Goal: Information Seeking & Learning: Learn about a topic

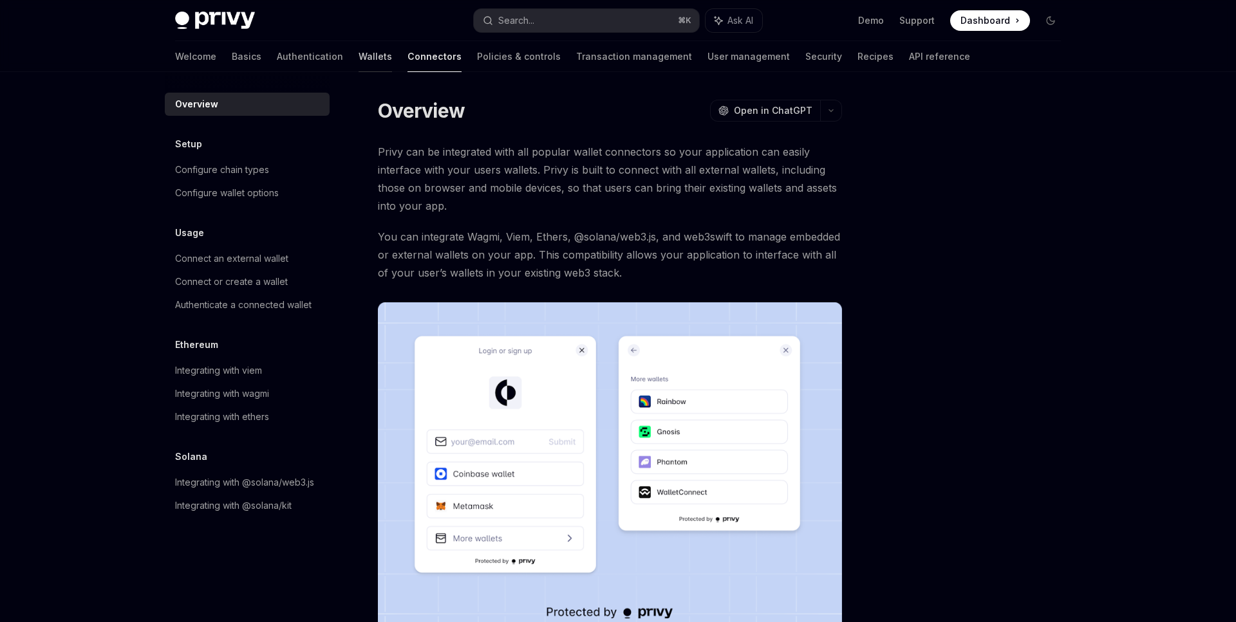
click at [358, 53] on link "Wallets" at bounding box center [374, 56] width 33 height 31
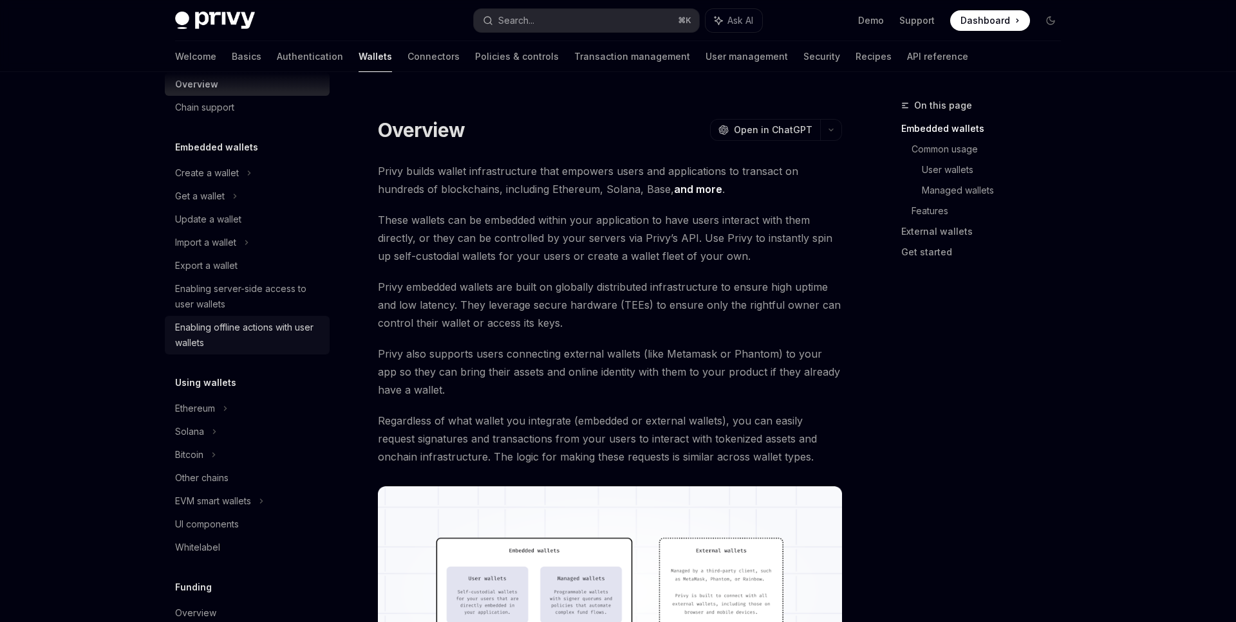
scroll to position [31, 0]
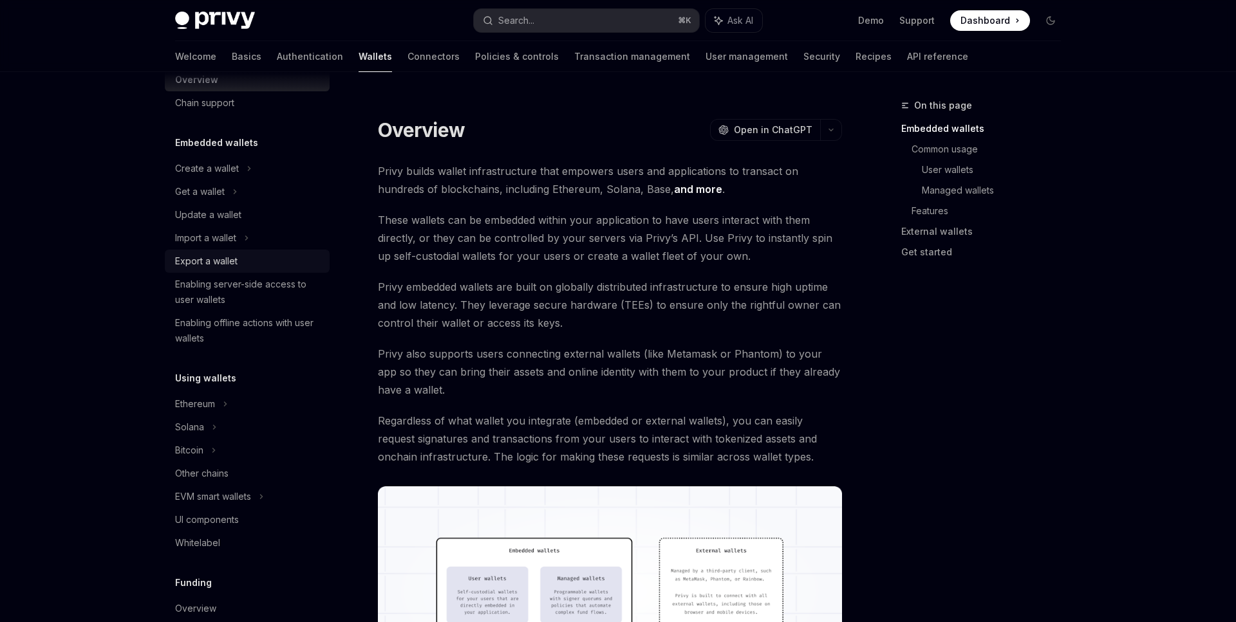
click at [259, 260] on div "Export a wallet" at bounding box center [248, 261] width 147 height 15
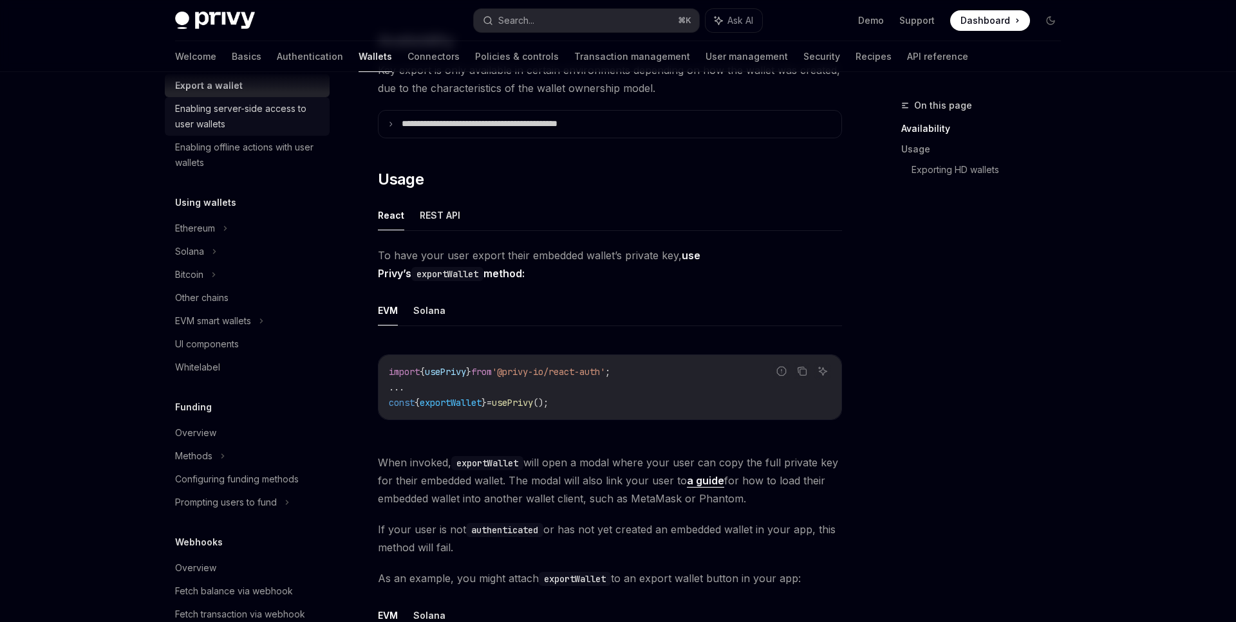
scroll to position [212, 0]
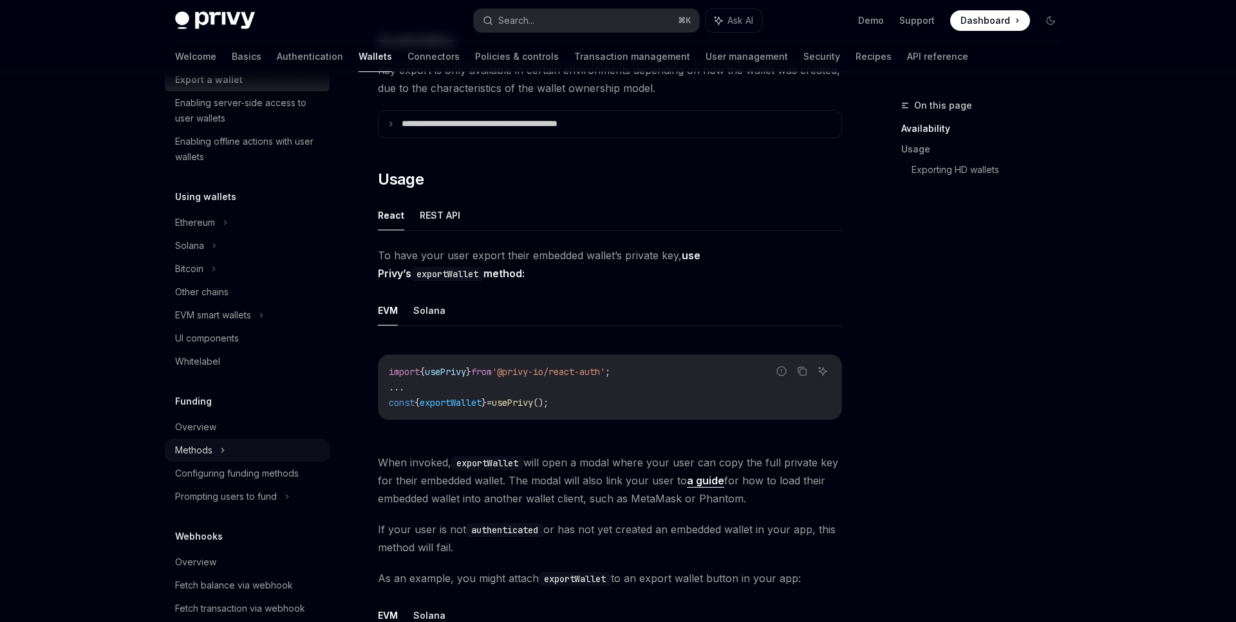
click at [225, 449] on icon at bounding box center [222, 450] width 5 height 15
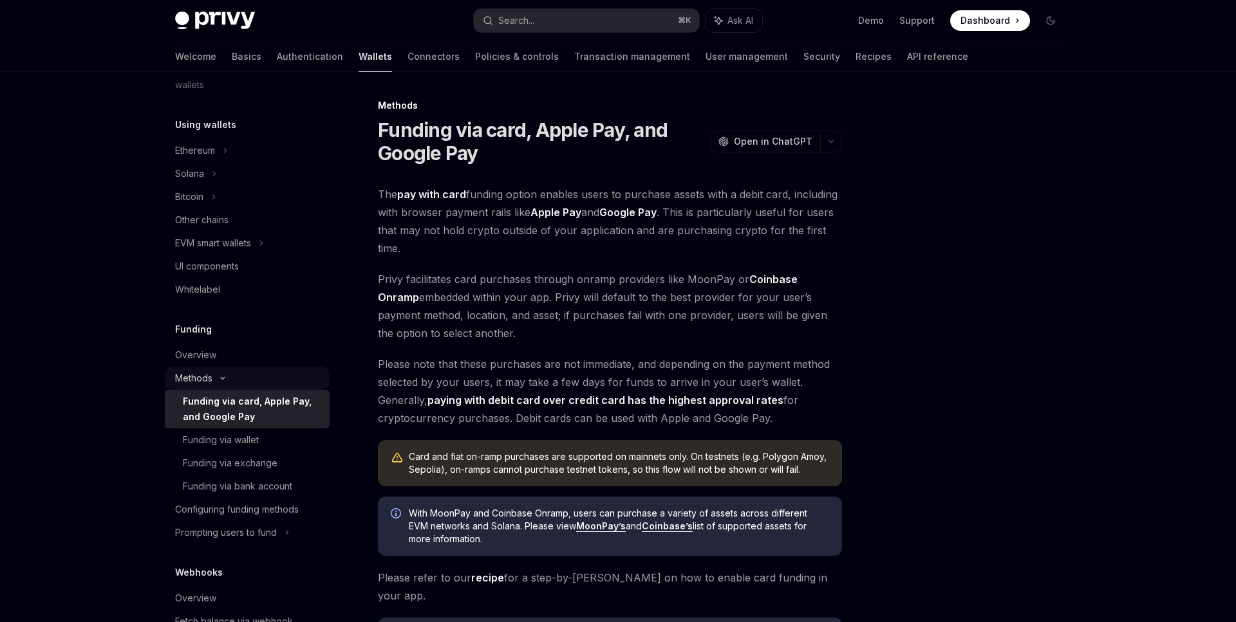
scroll to position [355, 0]
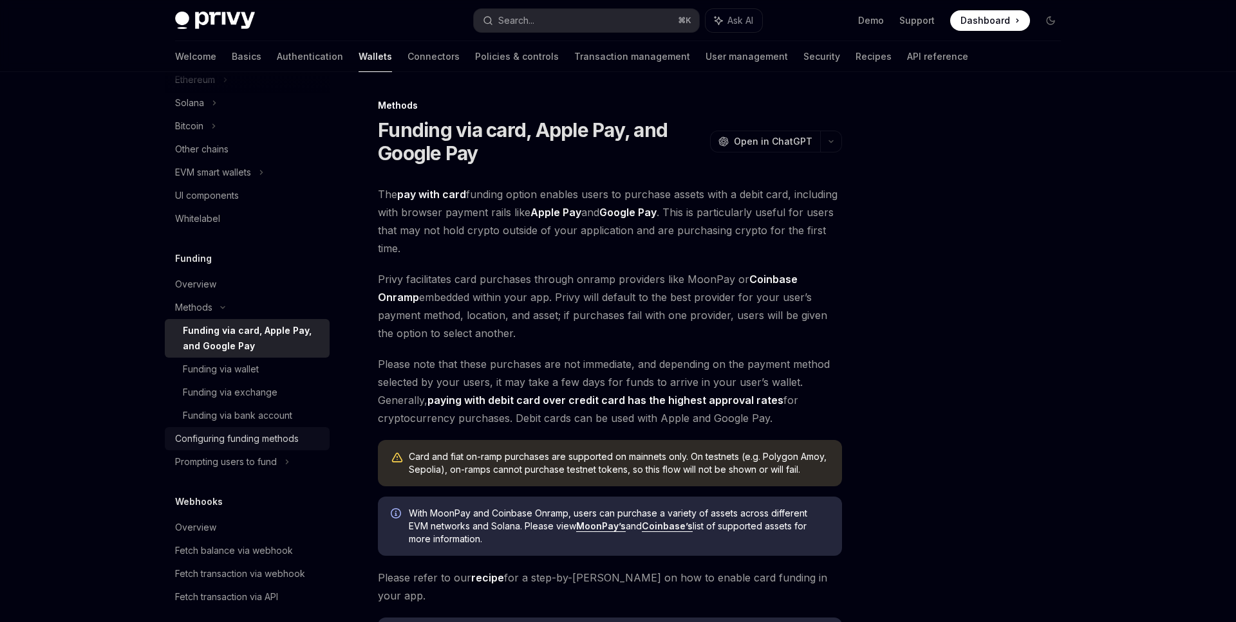
click at [287, 446] on div "Configuring funding methods" at bounding box center [237, 438] width 124 height 15
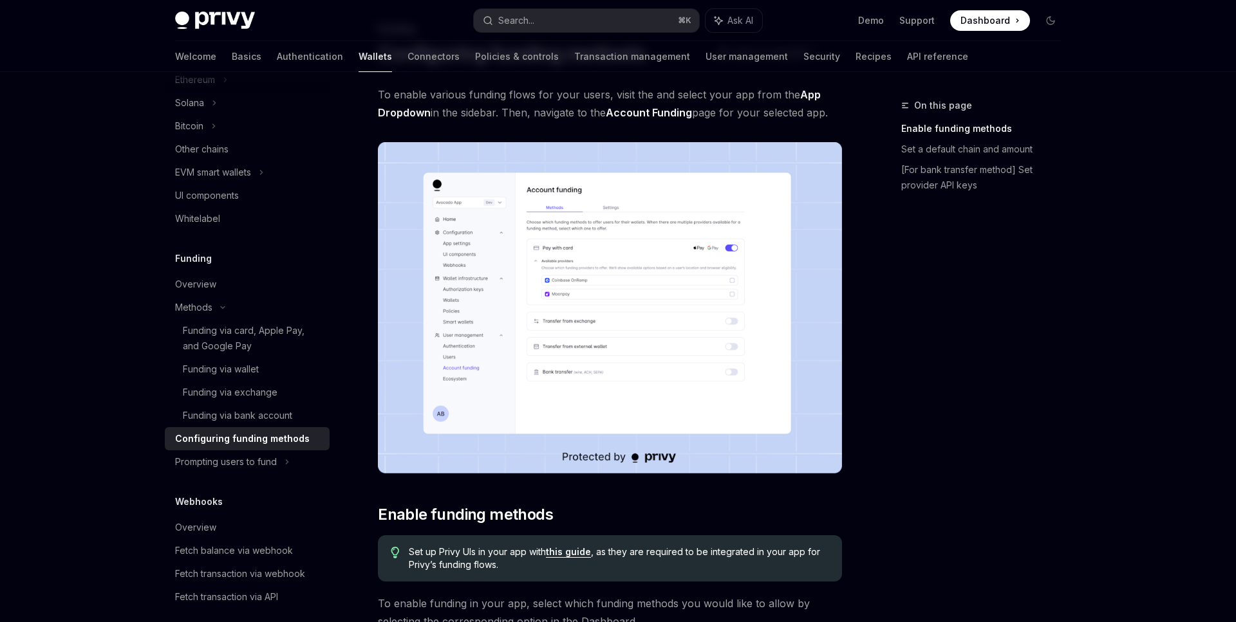
scroll to position [153, 0]
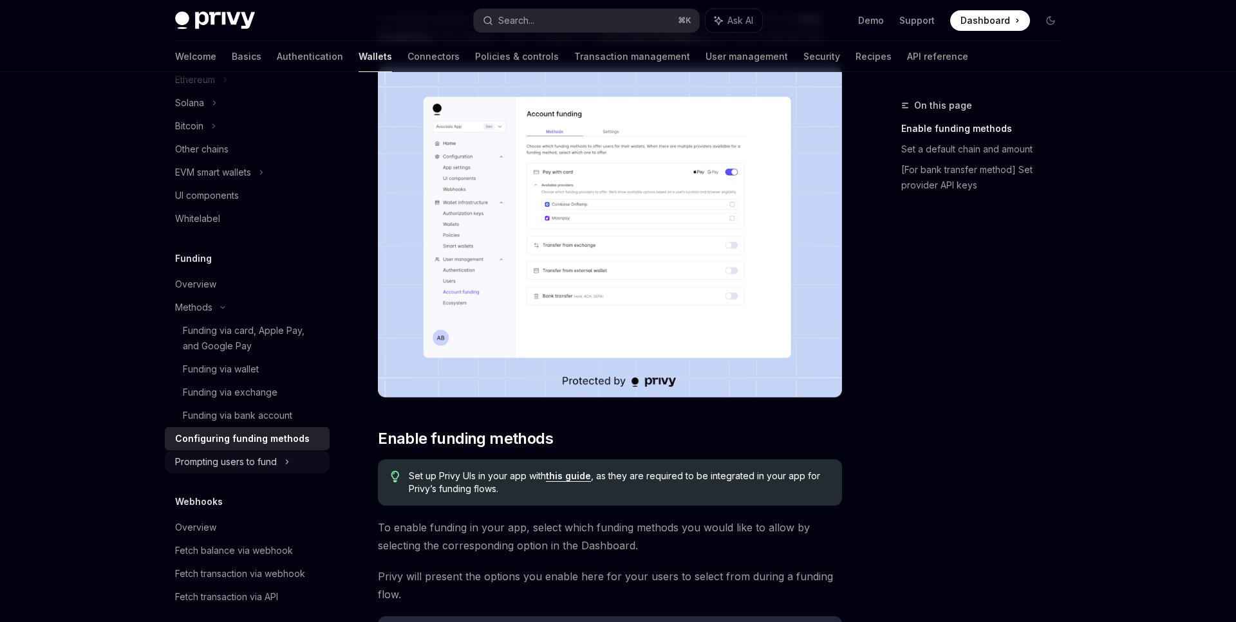
click at [254, 466] on div "Prompting users to fund" at bounding box center [226, 461] width 102 height 15
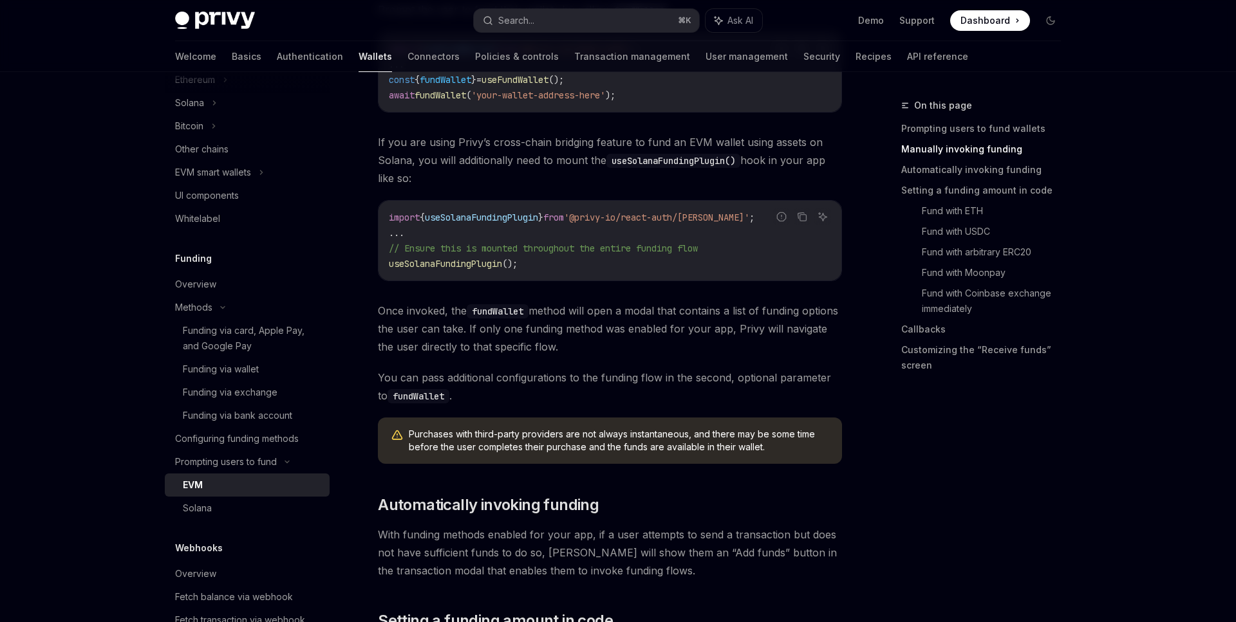
scroll to position [377, 0]
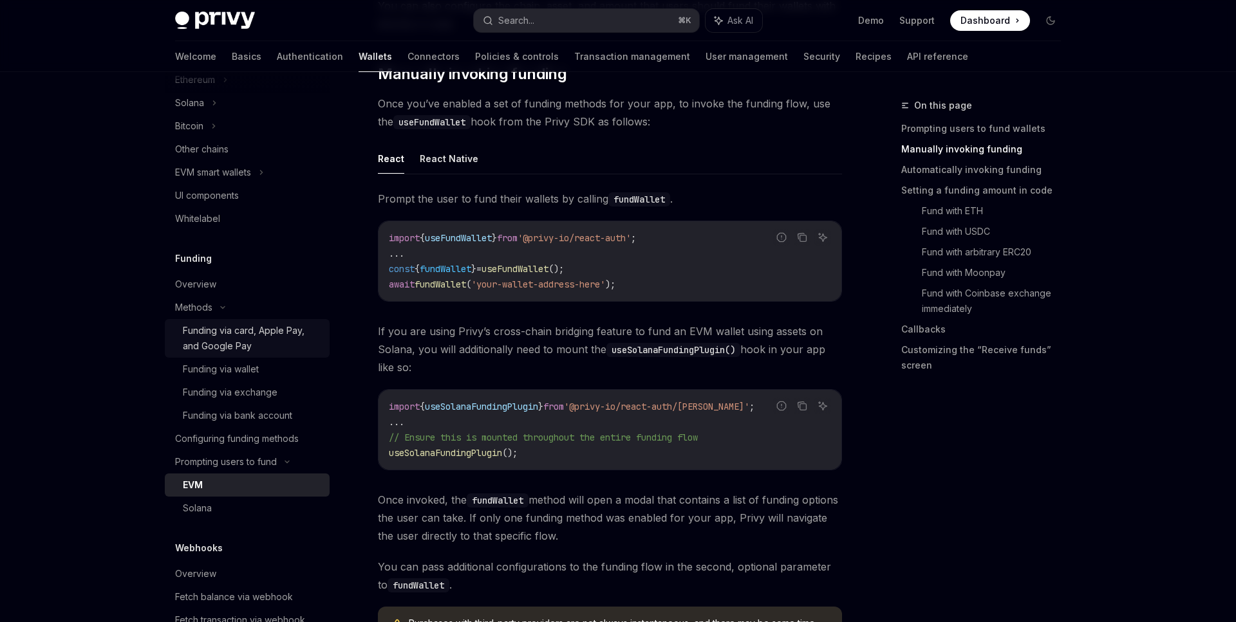
click at [273, 344] on div "Funding via card, Apple Pay, and Google Pay" at bounding box center [252, 338] width 139 height 31
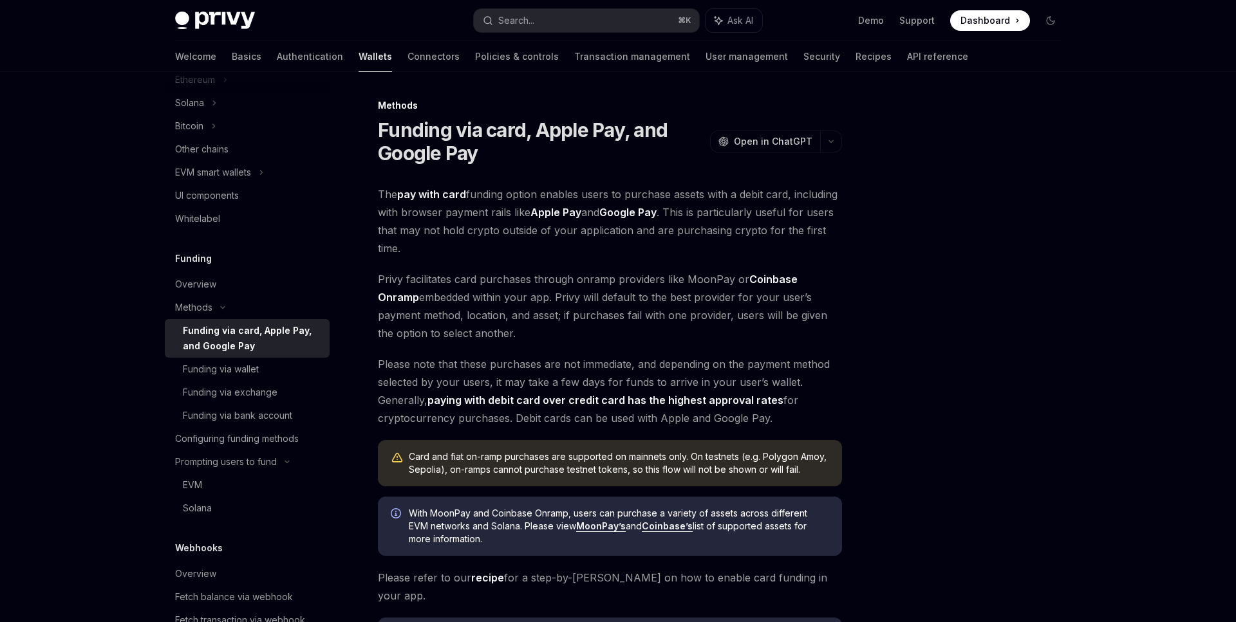
scroll to position [228, 0]
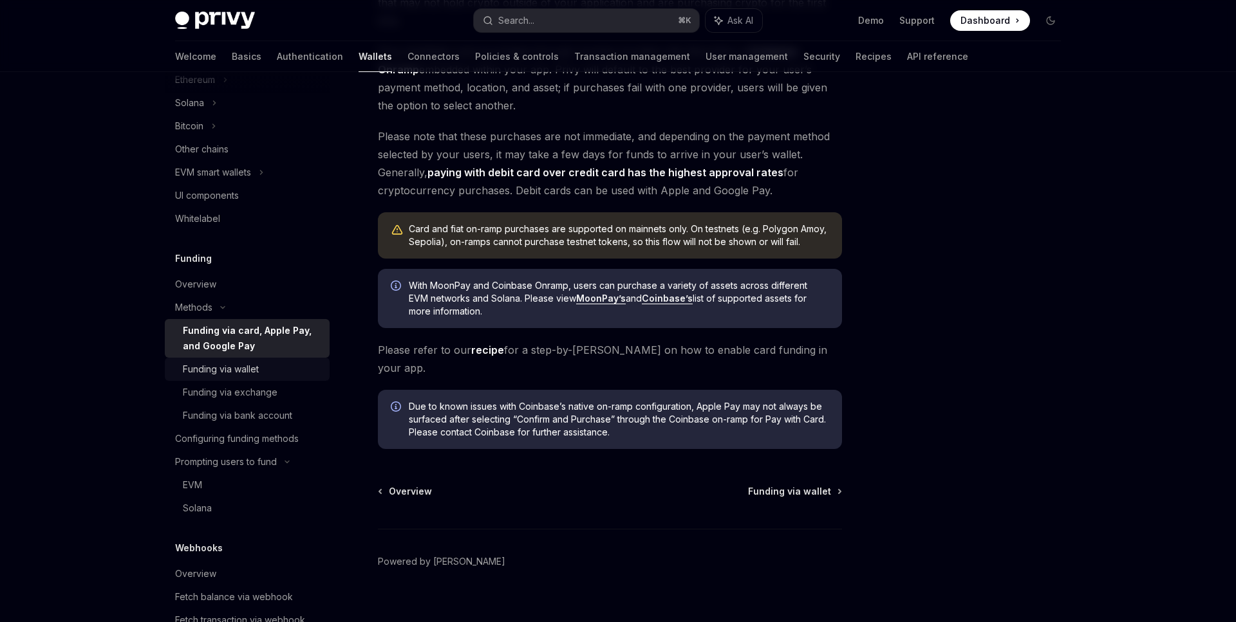
click at [229, 368] on div "Funding via wallet" at bounding box center [221, 369] width 76 height 15
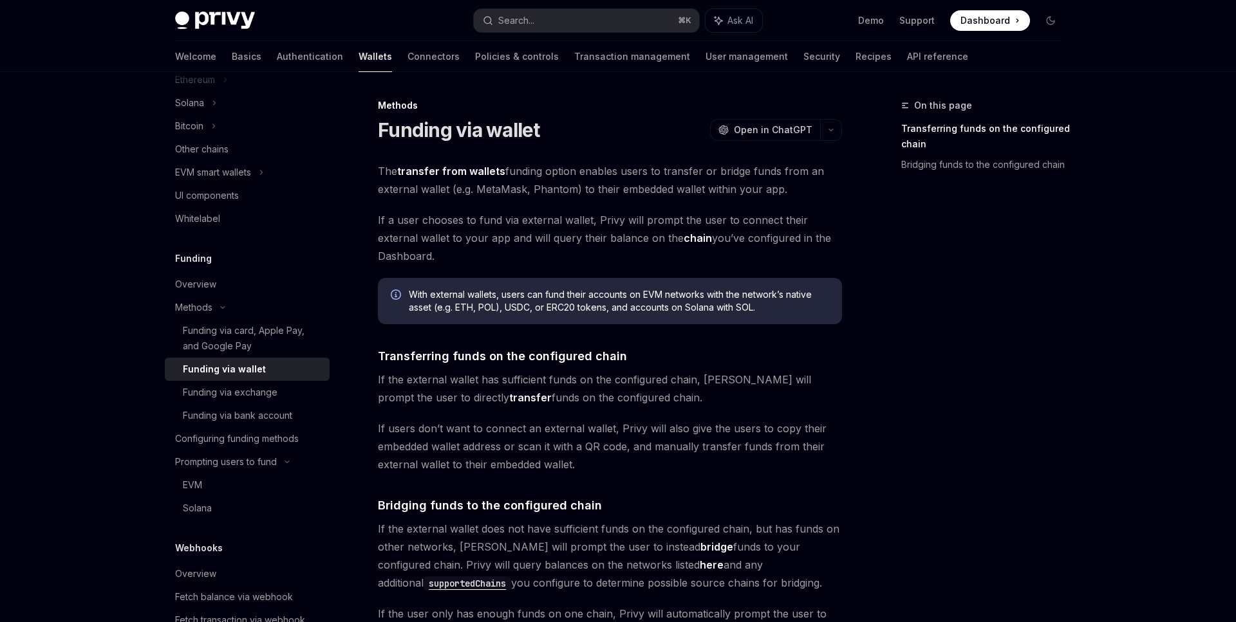
scroll to position [308, 0]
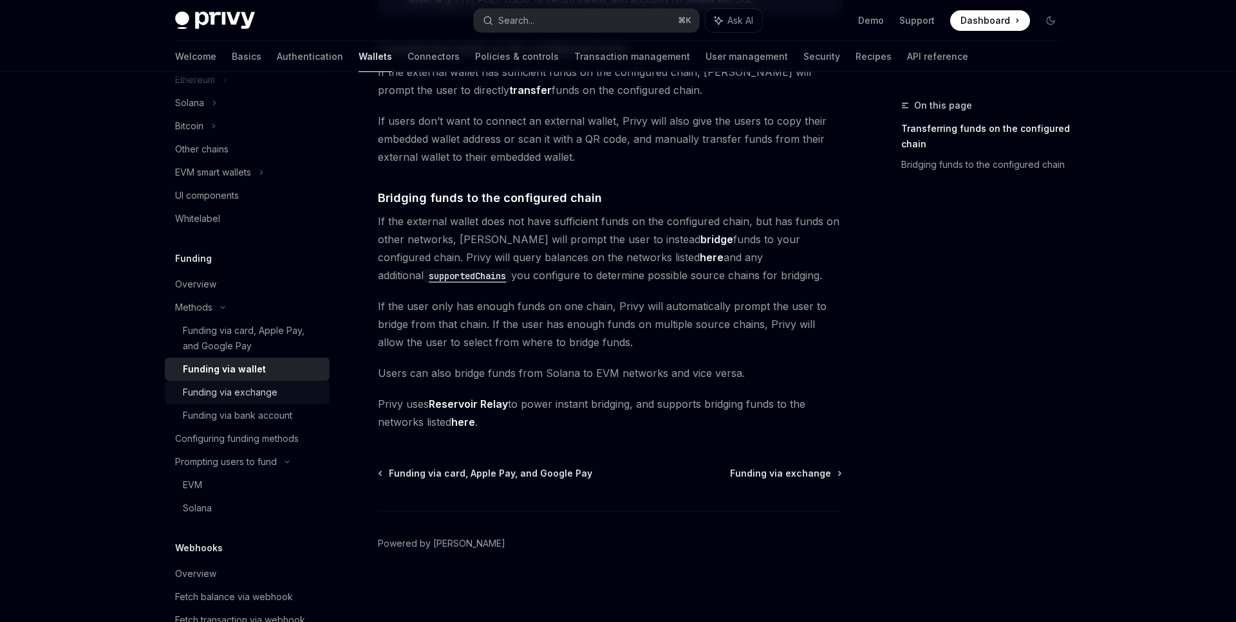
click at [209, 403] on link "Funding via exchange" at bounding box center [247, 392] width 165 height 23
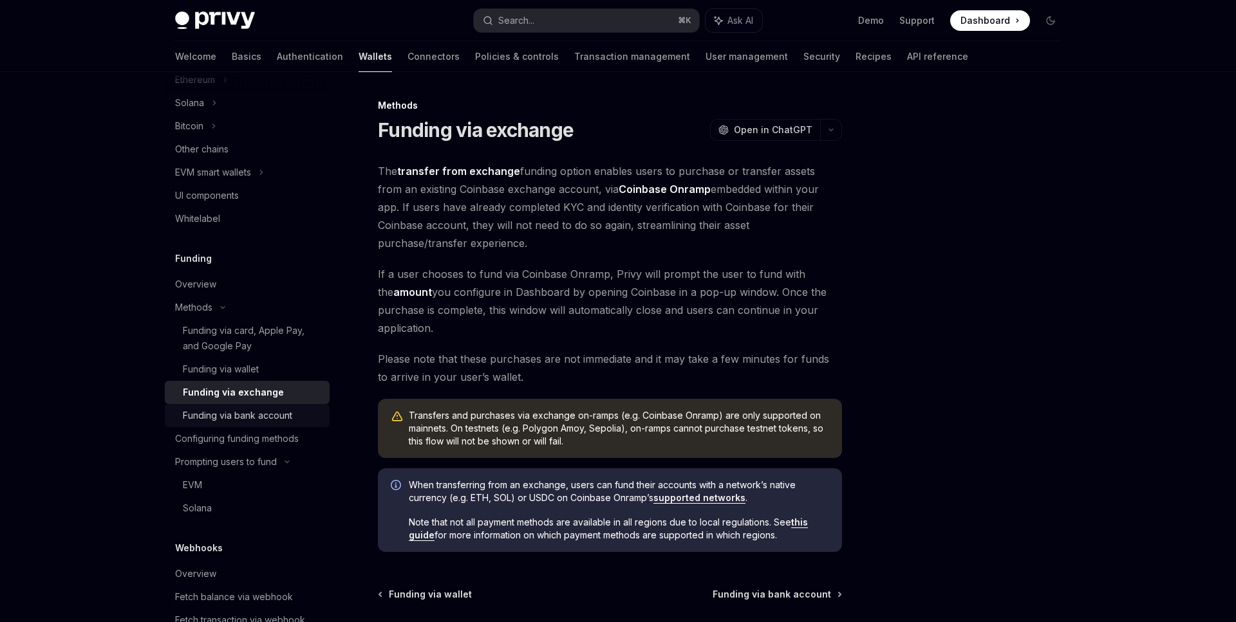
click at [212, 414] on div "Funding via bank account" at bounding box center [237, 415] width 109 height 15
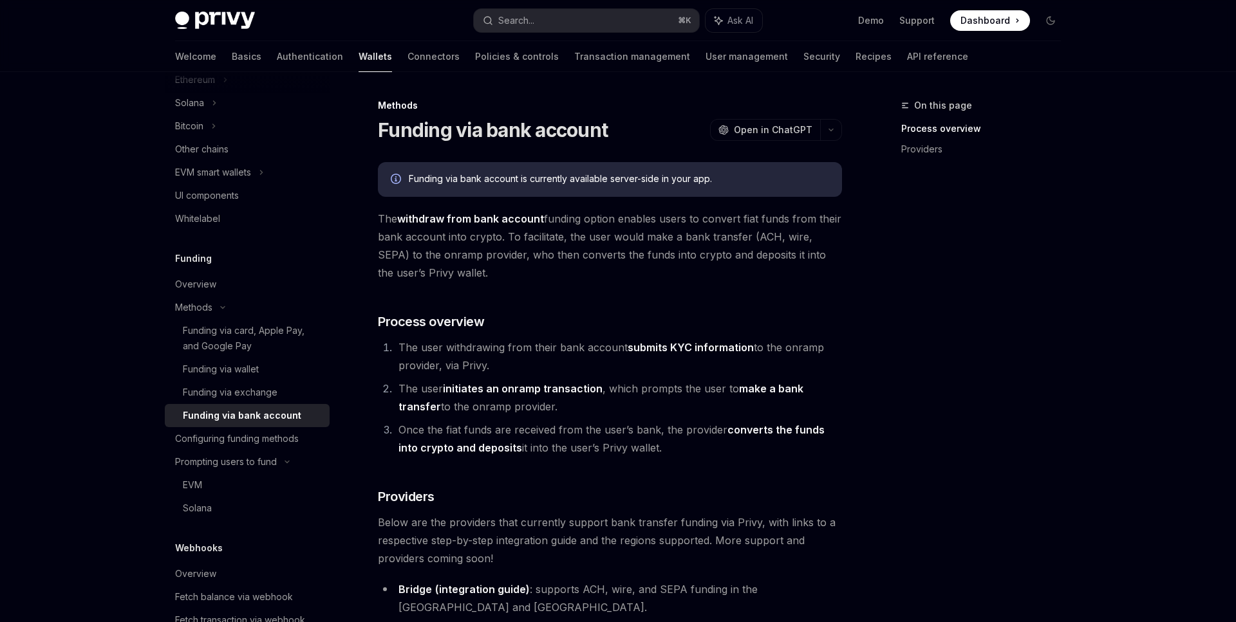
scroll to position [167, 0]
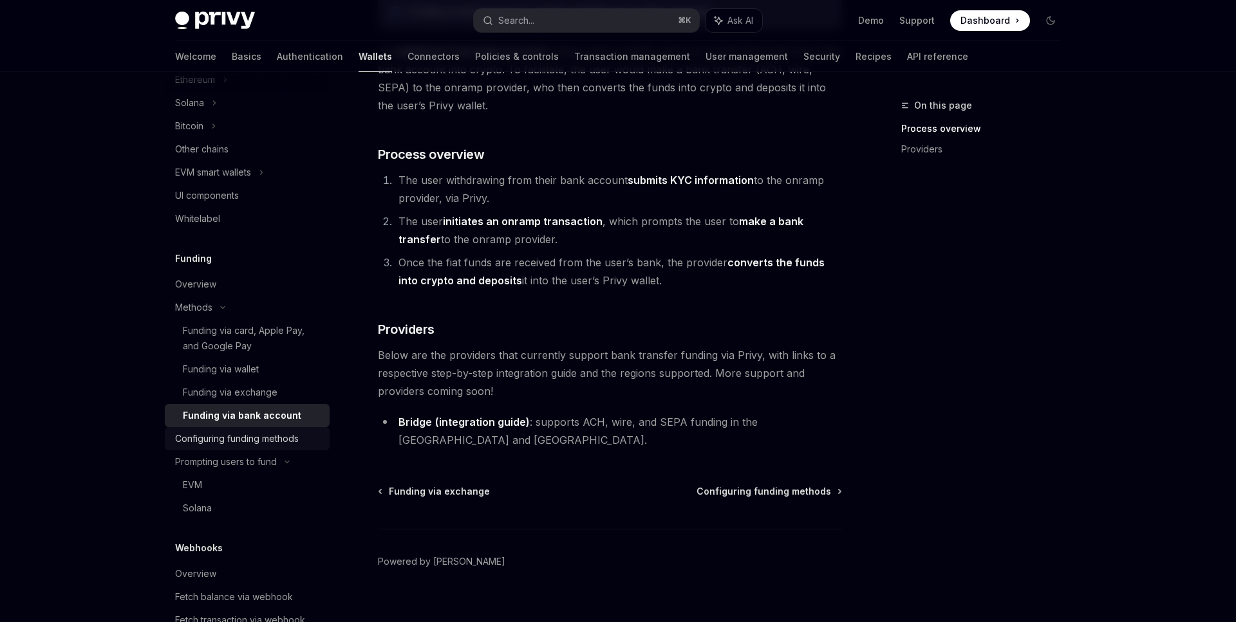
click at [264, 449] on link "Configuring funding methods" at bounding box center [247, 438] width 165 height 23
type textarea "*"
